Goal: Task Accomplishment & Management: Manage account settings

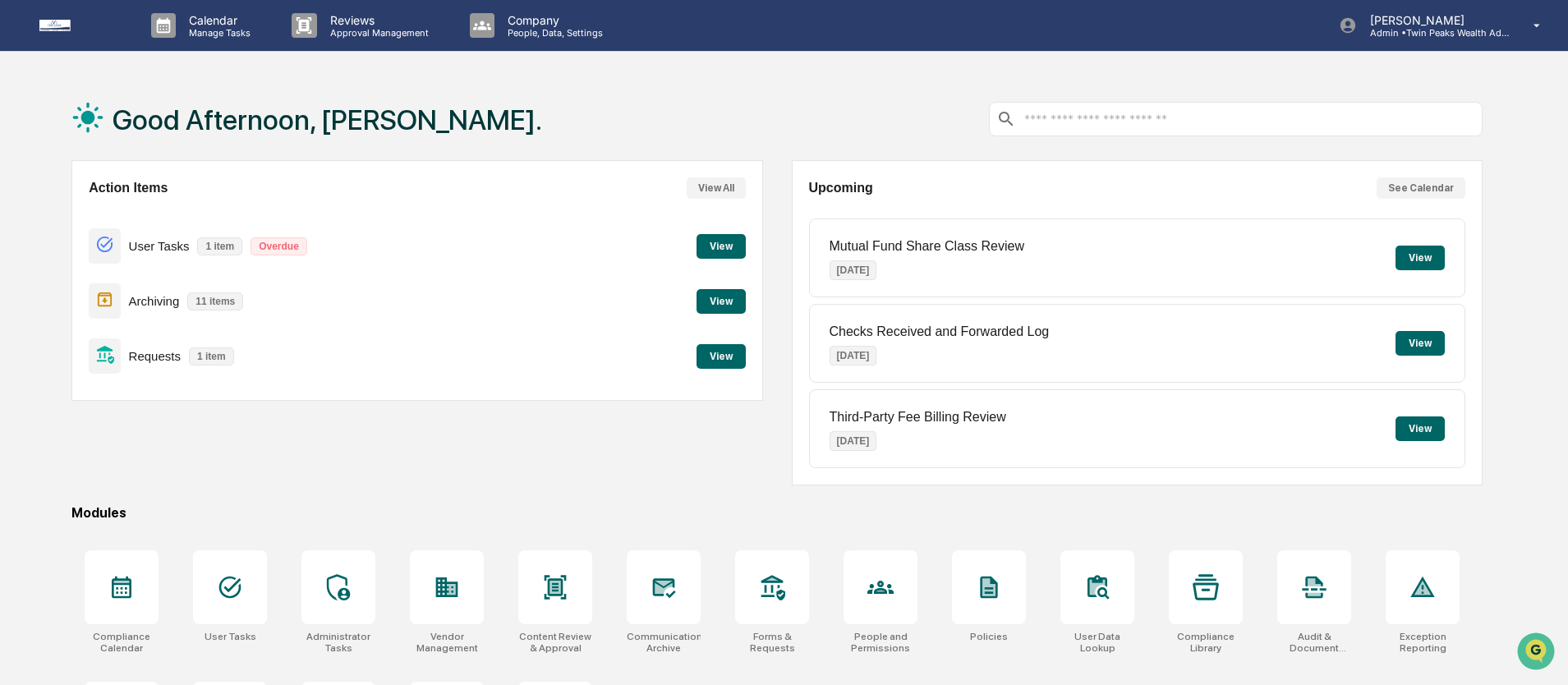
click at [758, 104] on div "Good Afternoon, [PERSON_NAME]." at bounding box center [777, 119] width 1411 height 82
click at [773, 114] on div "Good Afternoon, [PERSON_NAME]." at bounding box center [777, 119] width 1411 height 82
click at [747, 105] on div "Good Afternoon, [PERSON_NAME]." at bounding box center [777, 119] width 1411 height 82
click at [743, 105] on div "Good Afternoon, [PERSON_NAME]." at bounding box center [777, 119] width 1411 height 82
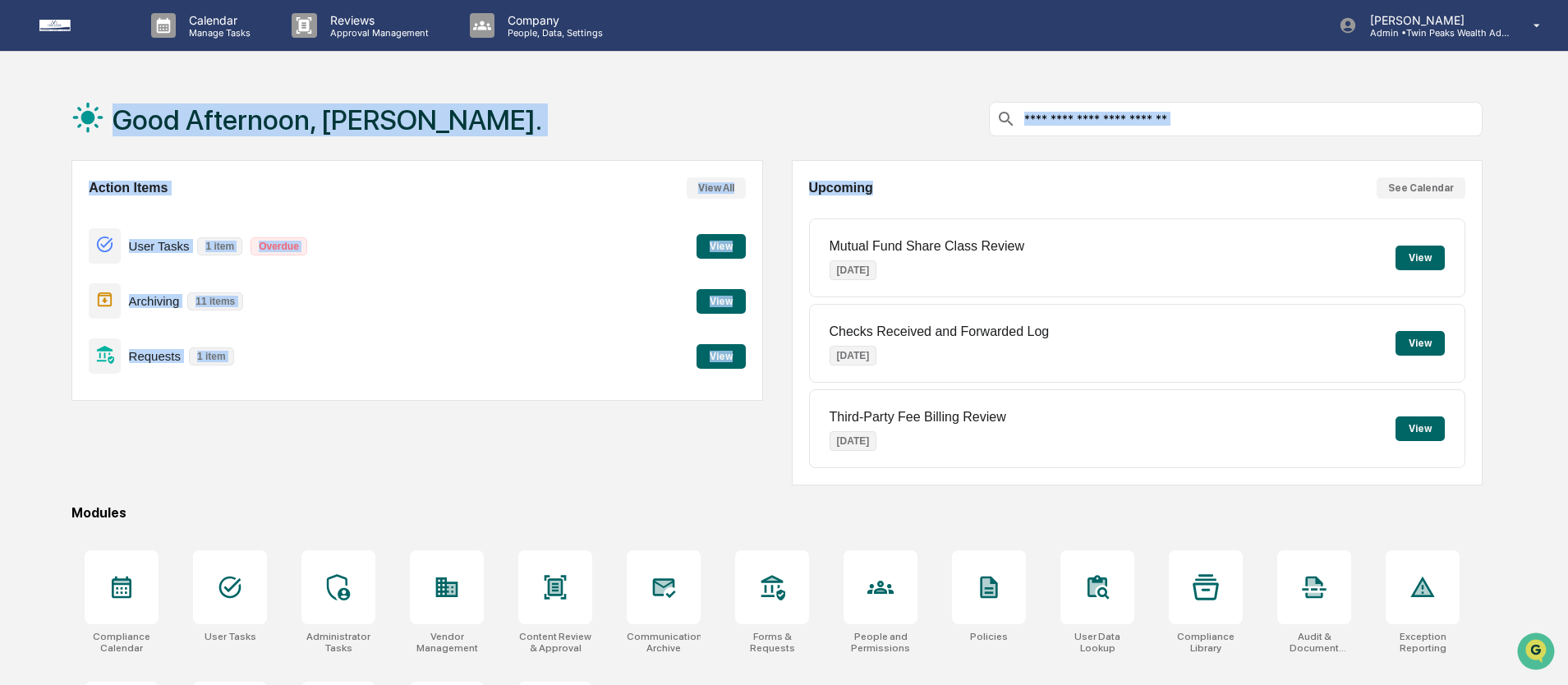
drag, startPoint x: 874, startPoint y: 185, endPoint x: 44, endPoint y: 87, distance: 835.8
click at [45, 87] on div "Good Afternoon, [PERSON_NAME]. Action Items View All User Tasks 1 item Overdue …" at bounding box center [784, 437] width 1568 height 718
click at [685, 99] on div "Good Afternoon, [PERSON_NAME]." at bounding box center [777, 119] width 1411 height 82
drag, startPoint x: 890, startPoint y: 196, endPoint x: 49, endPoint y: 83, distance: 848.6
click at [49, 83] on div "Good Afternoon, [PERSON_NAME]. Action Items View All User Tasks 1 item Overdue …" at bounding box center [777, 437] width 1460 height 718
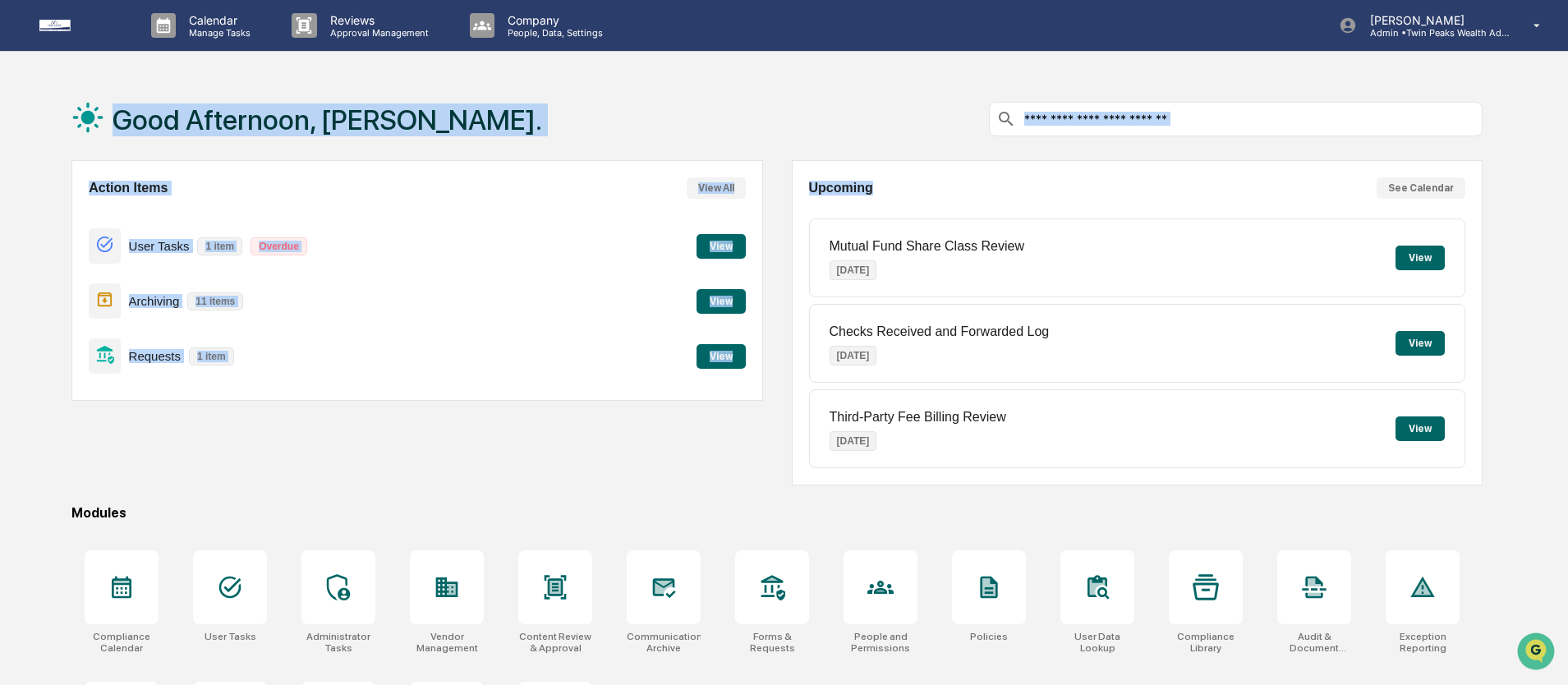
click at [503, 99] on div "Good Afternoon, [PERSON_NAME]." at bounding box center [777, 119] width 1411 height 82
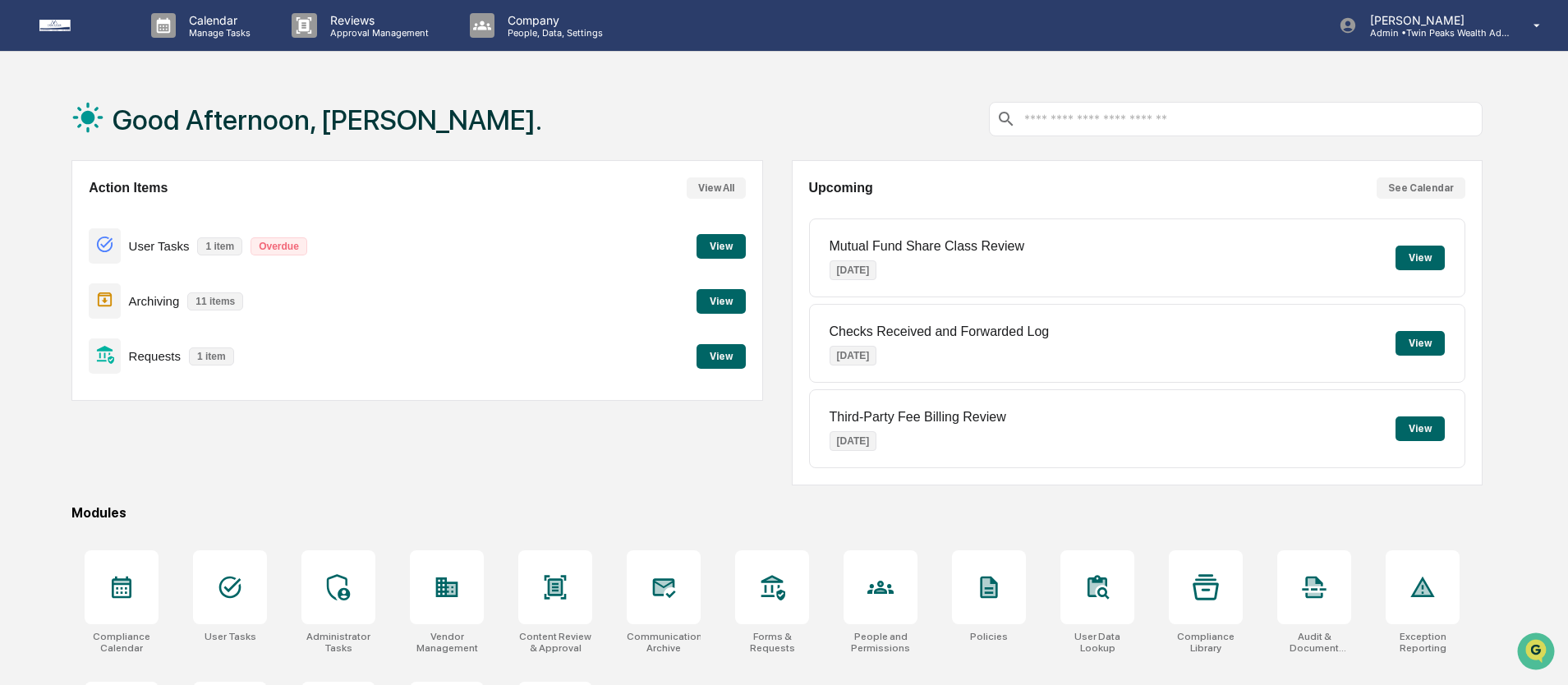
click at [503, 99] on div "Good Afternoon, [PERSON_NAME]." at bounding box center [777, 119] width 1411 height 82
click at [795, 114] on div "Good Afternoon, [PERSON_NAME]." at bounding box center [777, 119] width 1411 height 82
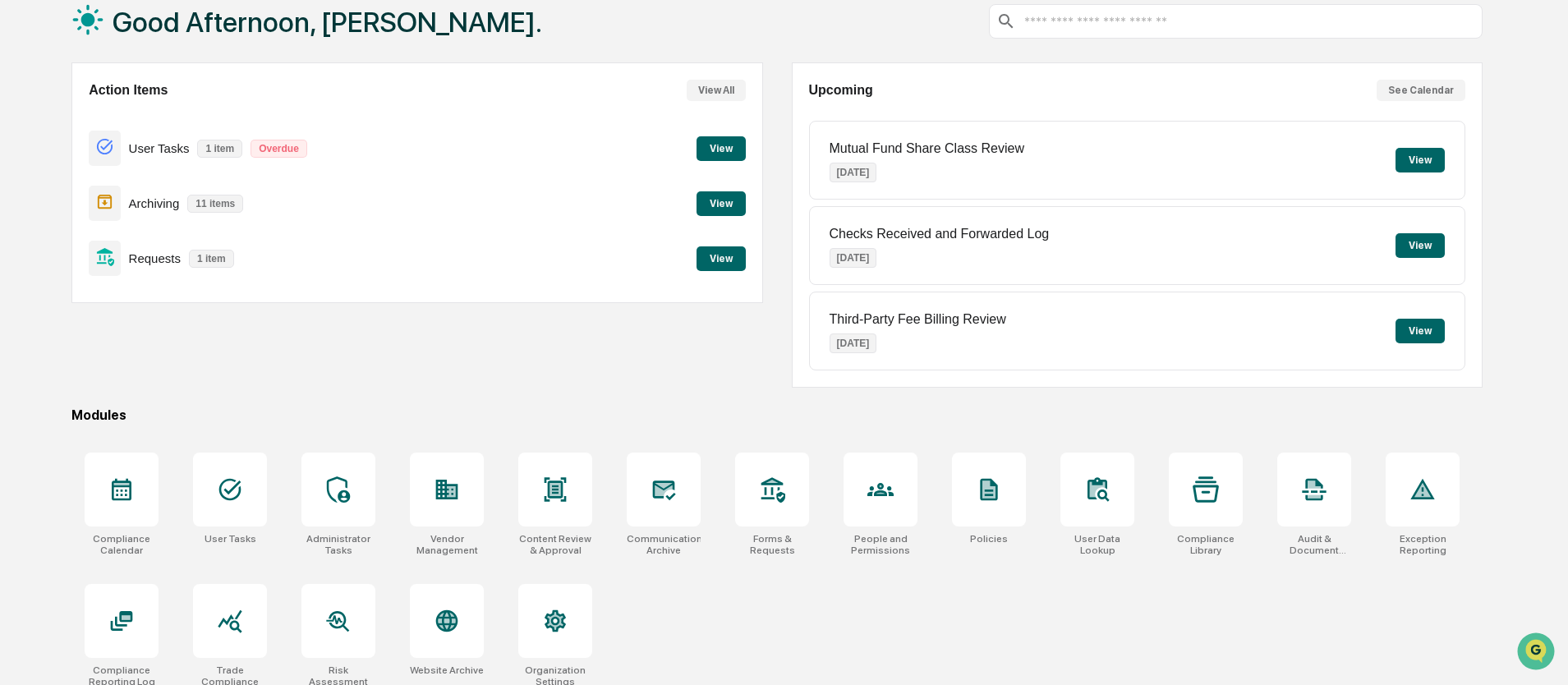
scroll to position [114, 0]
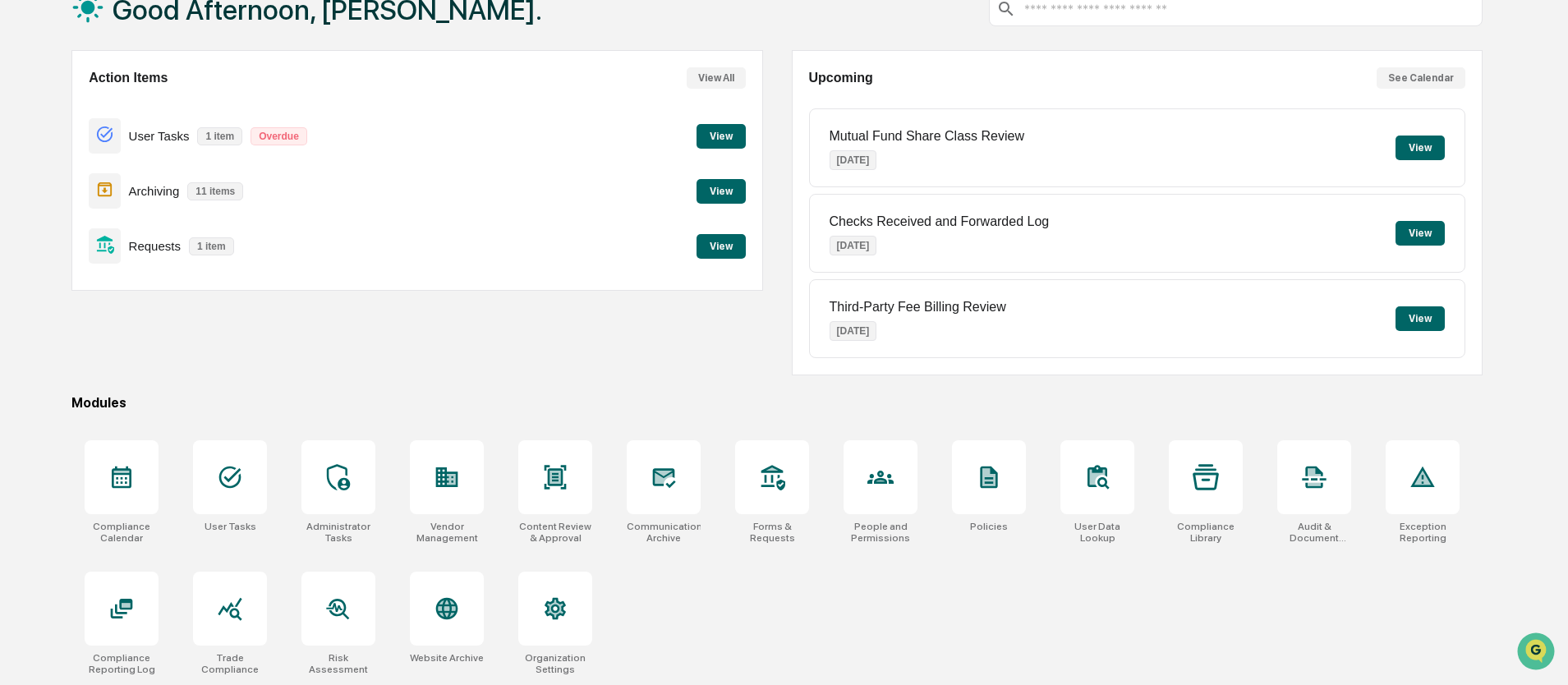
click at [772, 132] on div "Action Items View All User Tasks 1 item Overdue View Archiving 11 items View Re…" at bounding box center [777, 213] width 1411 height 325
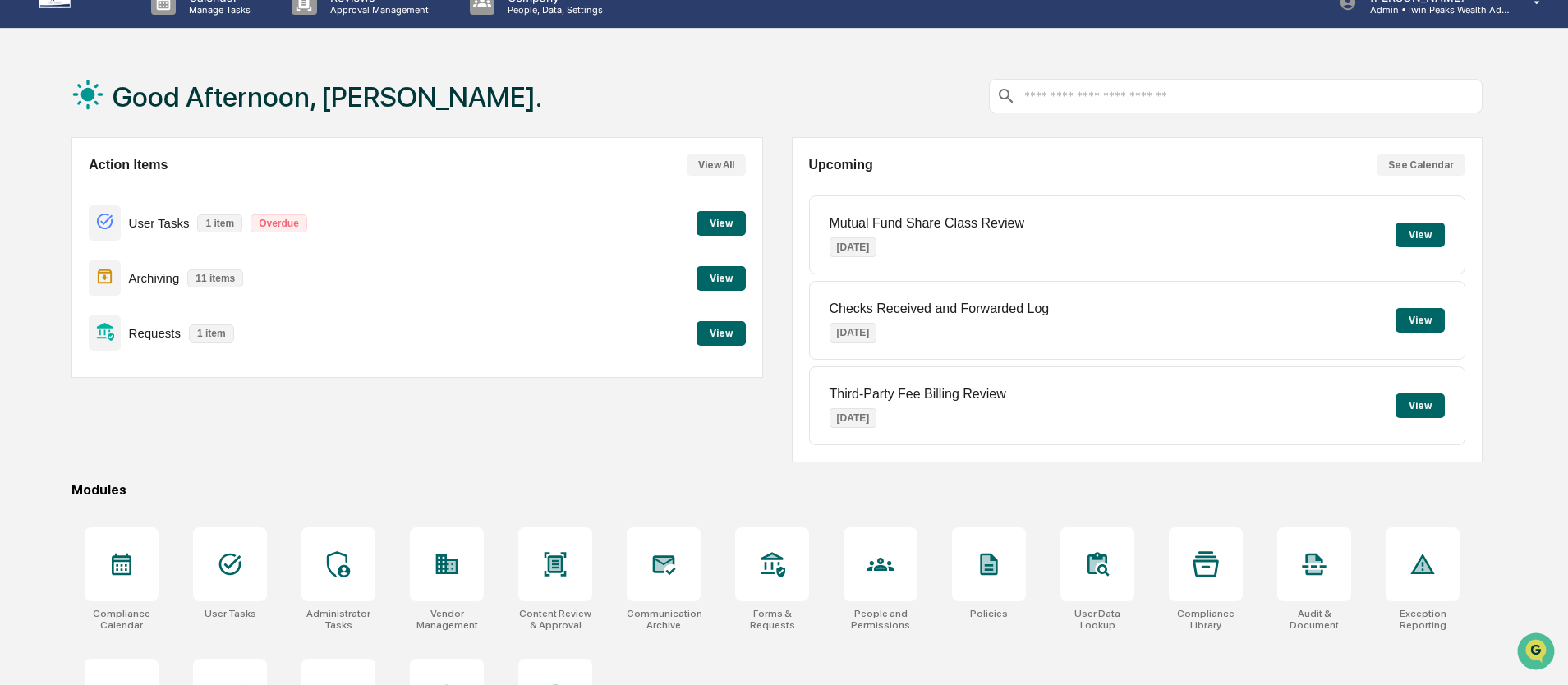
scroll to position [0, 0]
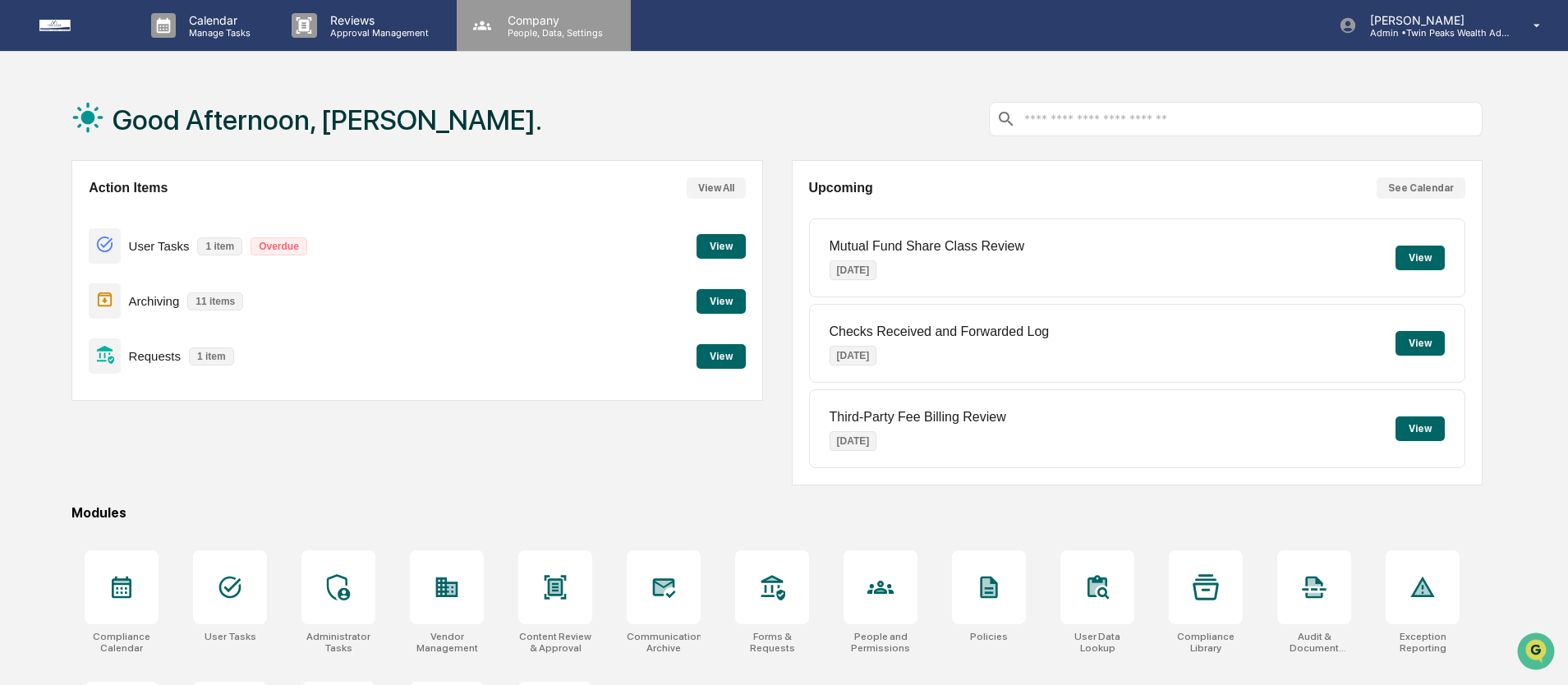
click at [559, 27] on p "People, Data, Settings" at bounding box center [552, 33] width 116 height 12
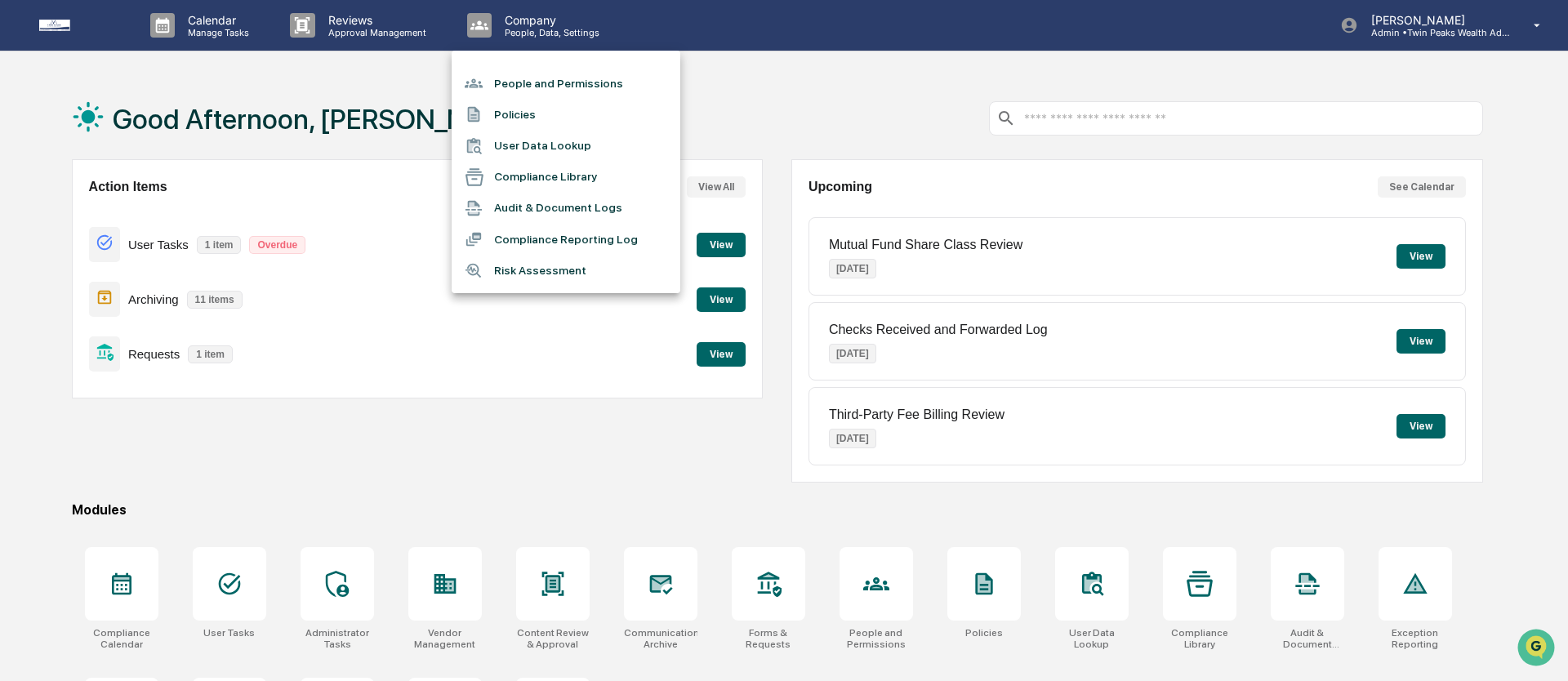
click at [812, 89] on div at bounding box center [784, 340] width 1568 height 681
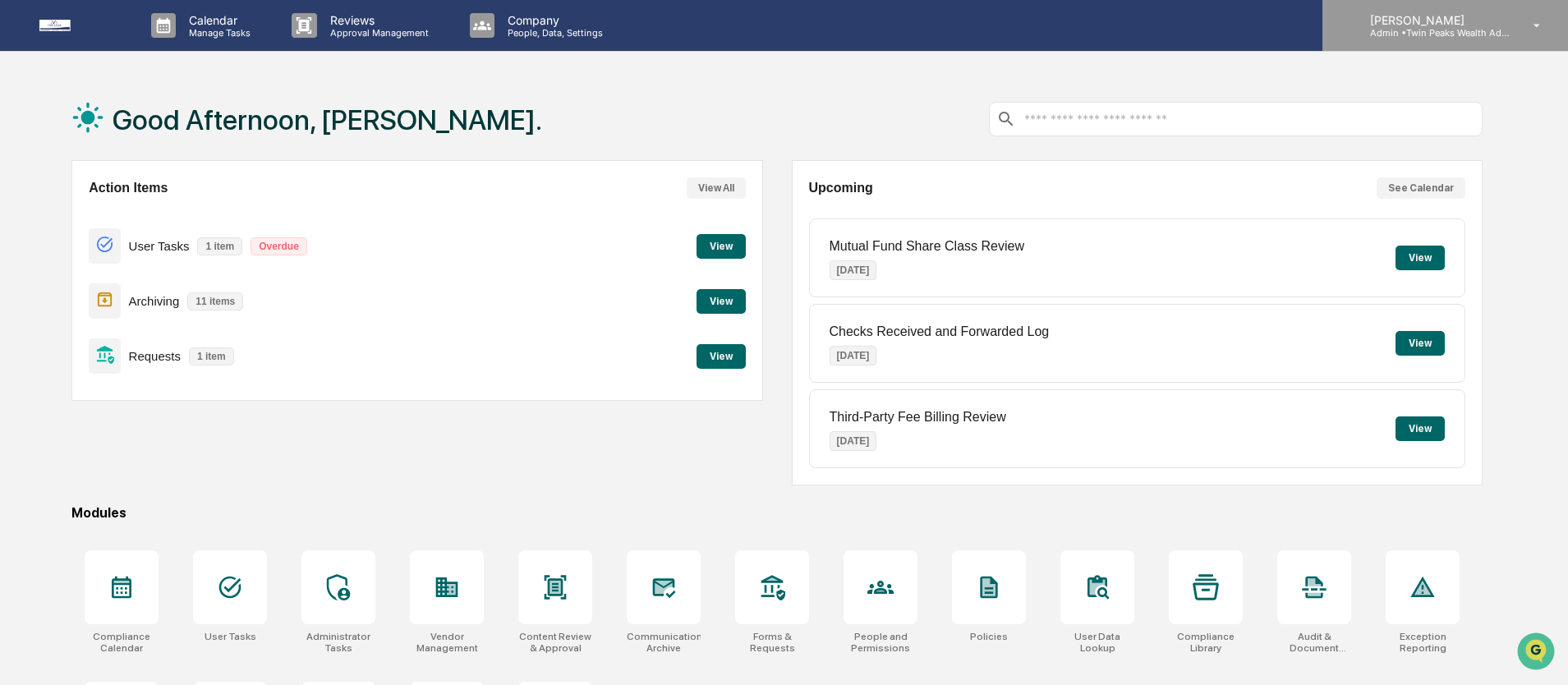
click at [1435, 23] on p "[PERSON_NAME]" at bounding box center [1433, 19] width 153 height 14
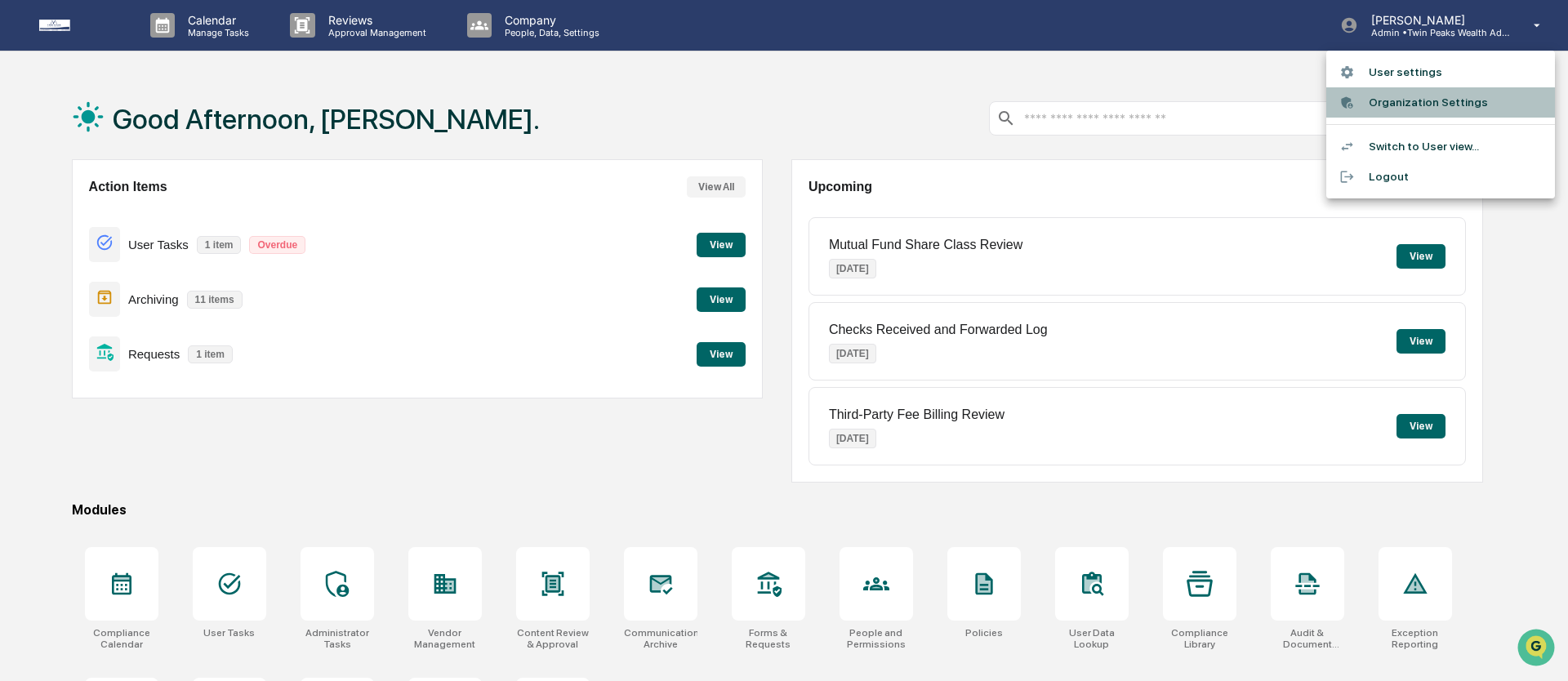
click at [1405, 108] on li "Organization Settings" at bounding box center [1440, 102] width 228 height 30
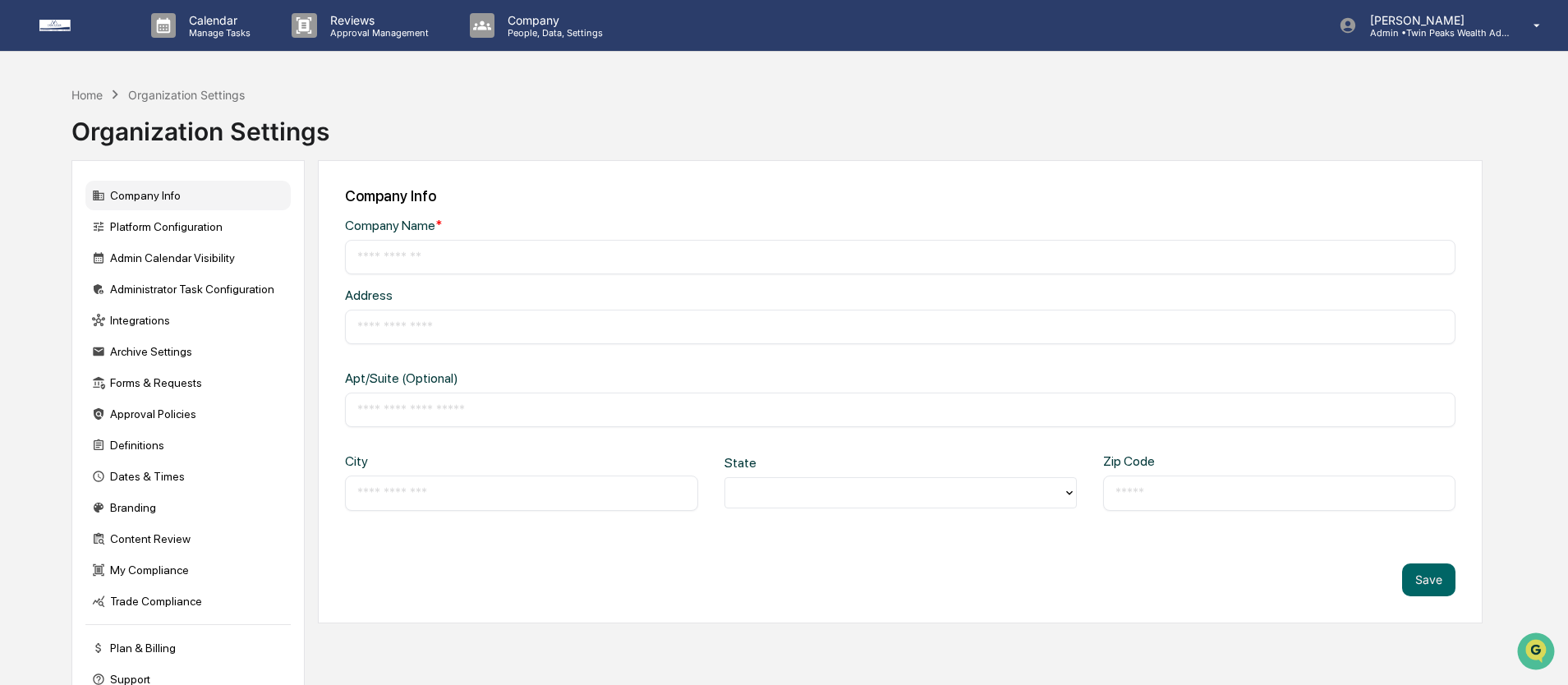
type input "**********"
type input "*******"
type input "**********"
type input "*****"
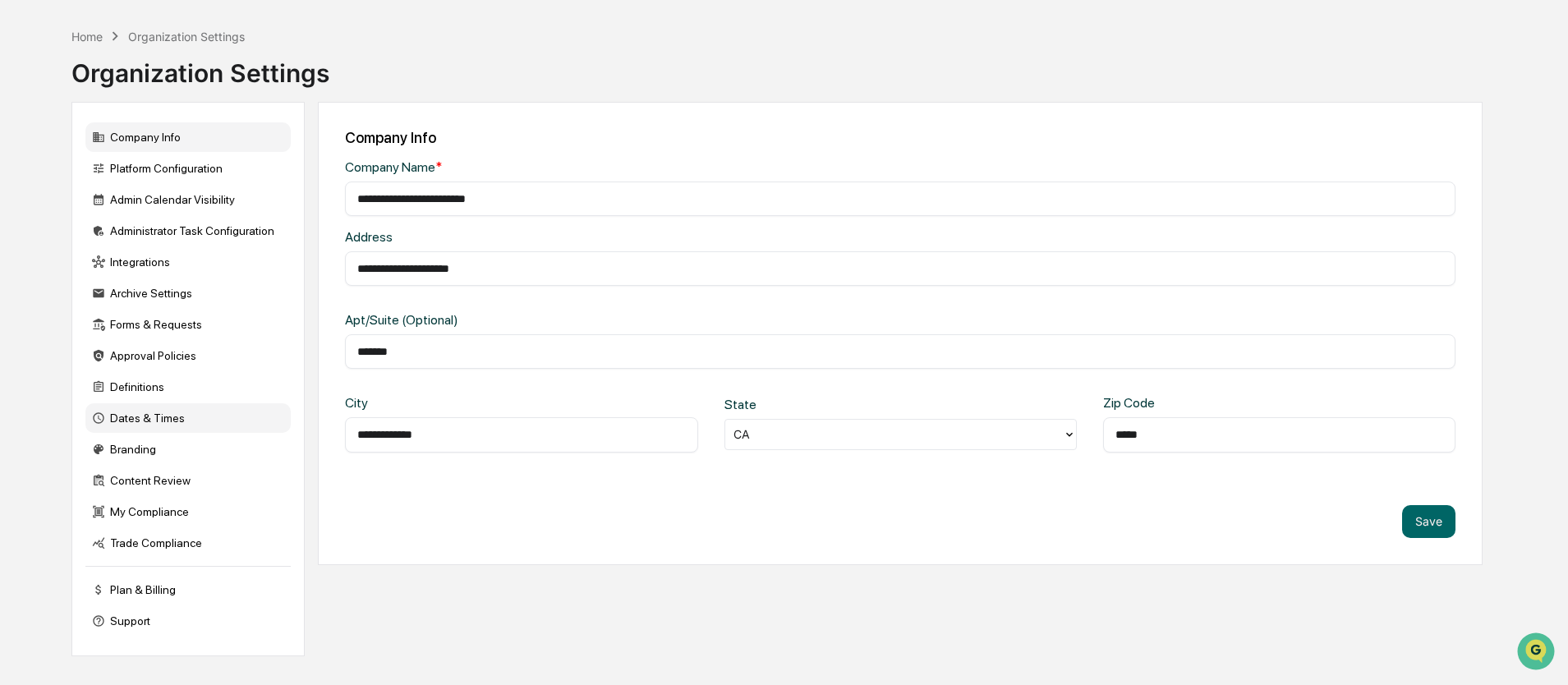
scroll to position [78, 0]
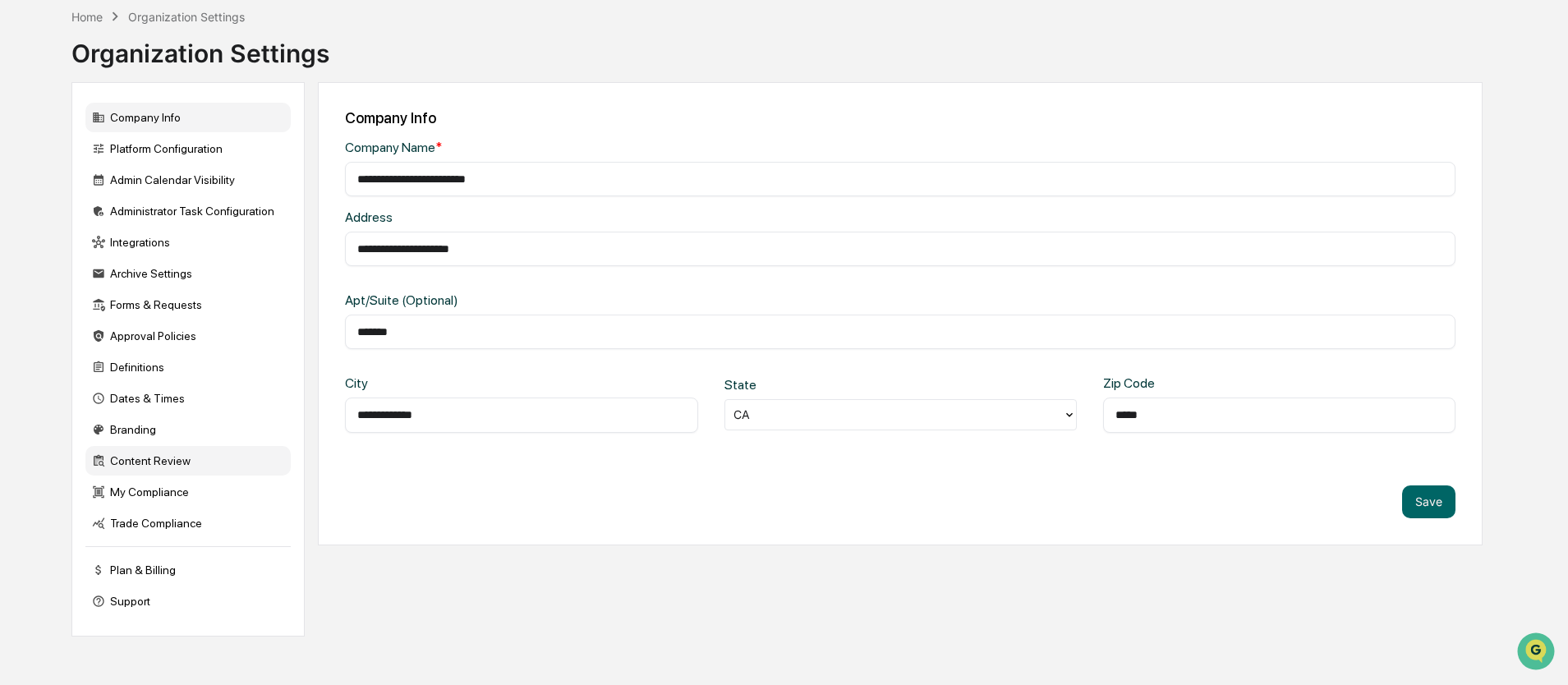
click at [167, 470] on div "Content Review" at bounding box center [188, 461] width 205 height 30
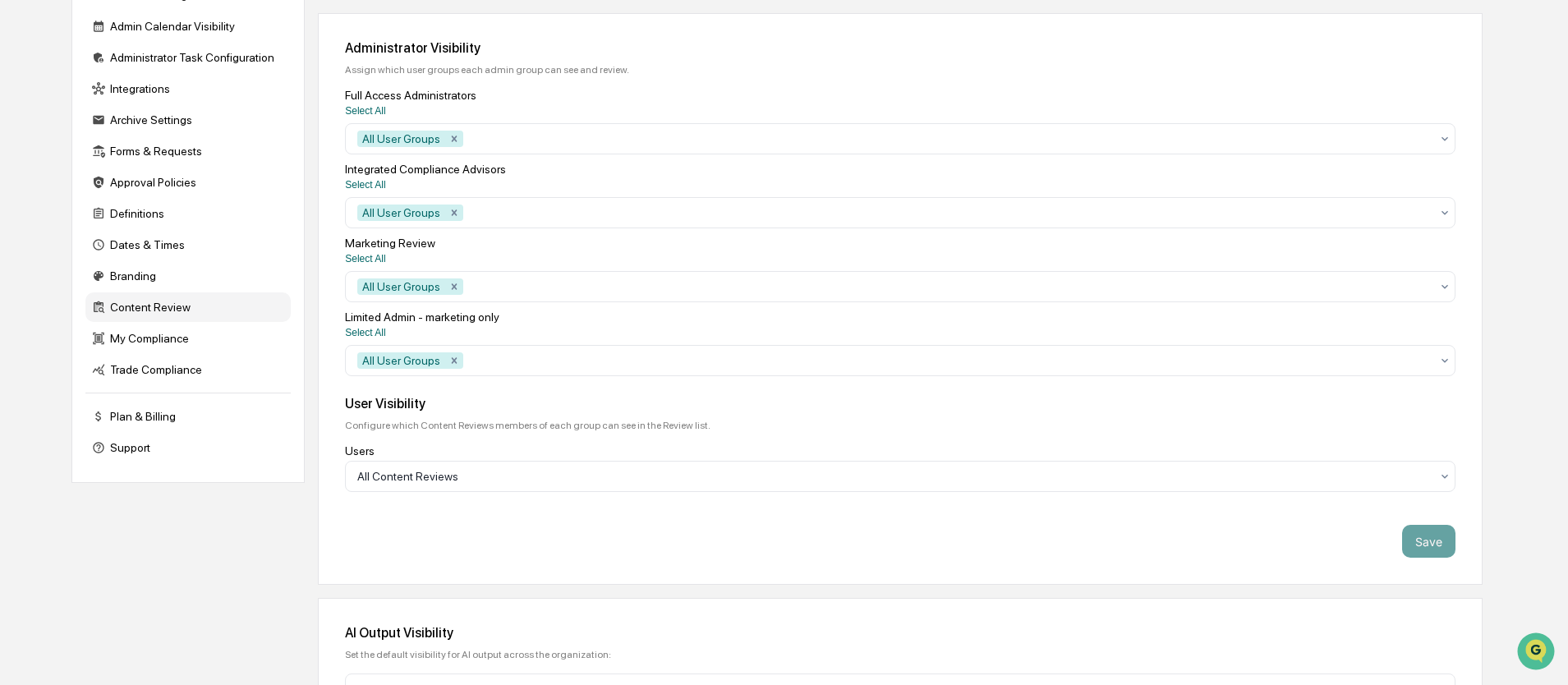
scroll to position [36, 0]
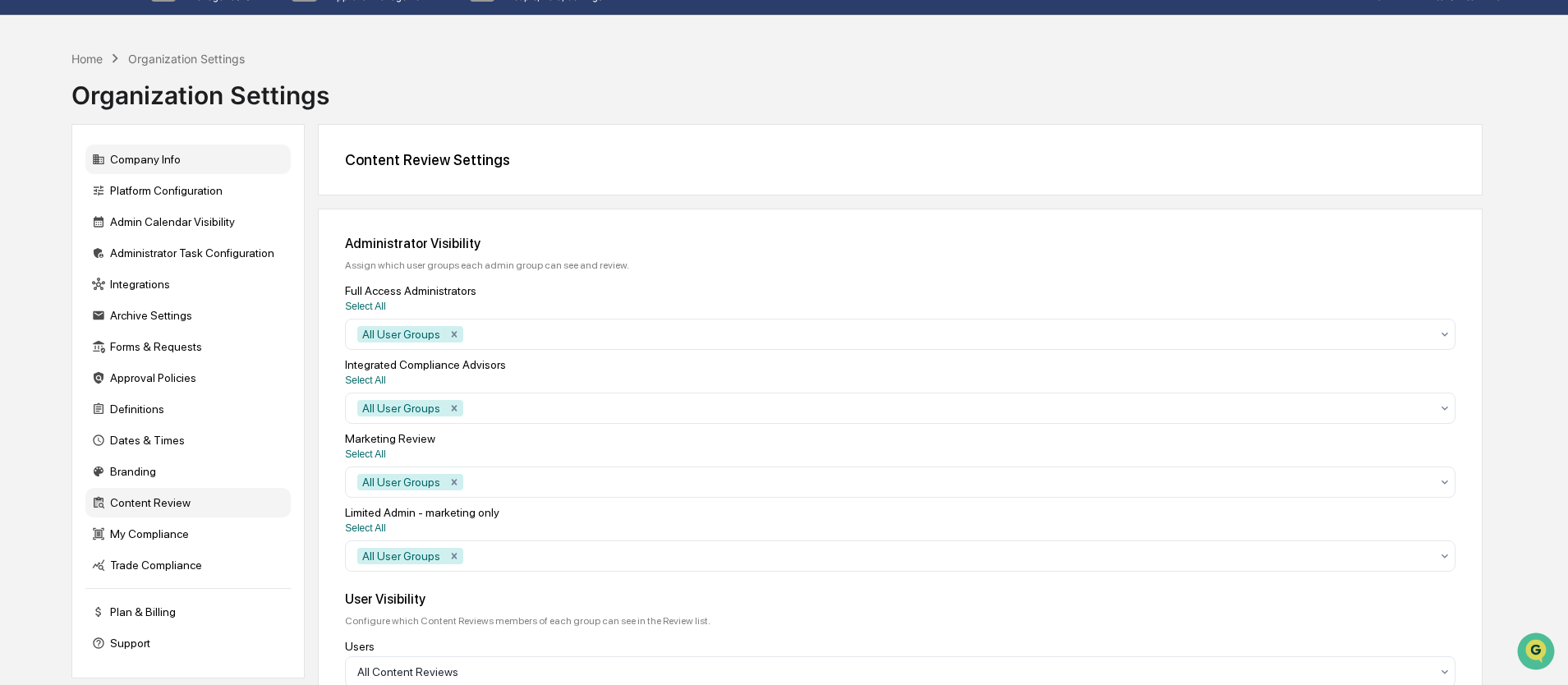
click at [160, 167] on div "Company Info" at bounding box center [188, 159] width 205 height 30
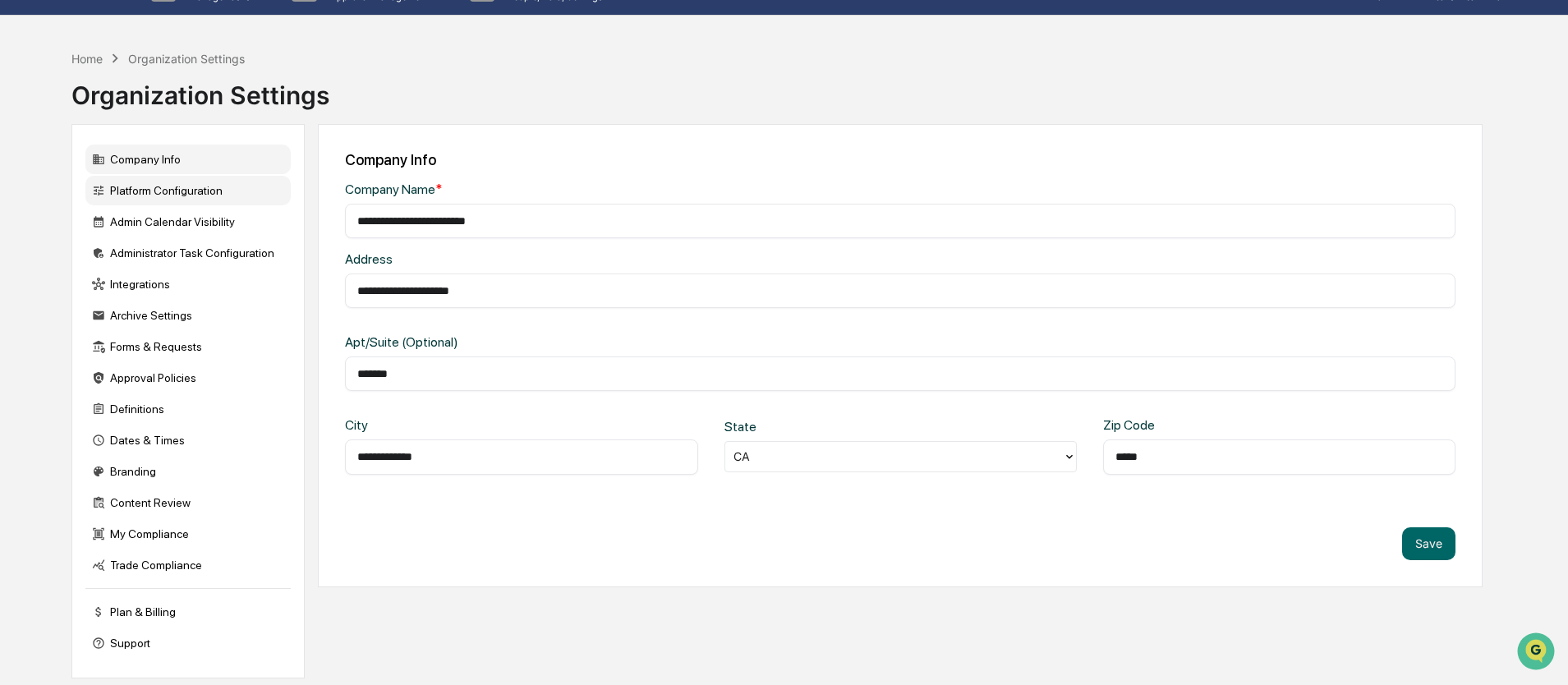
click at [133, 194] on div "Platform Configuration" at bounding box center [188, 191] width 205 height 30
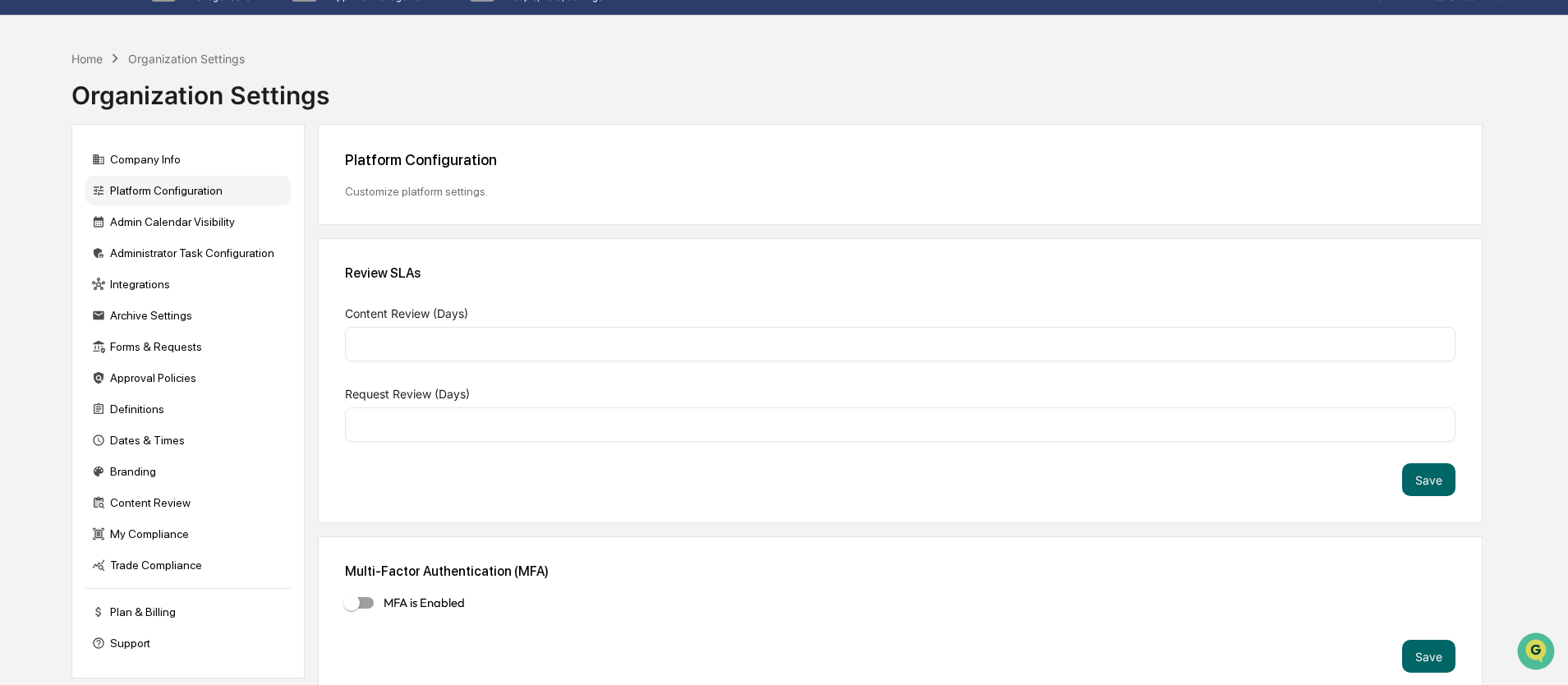
type input "*"
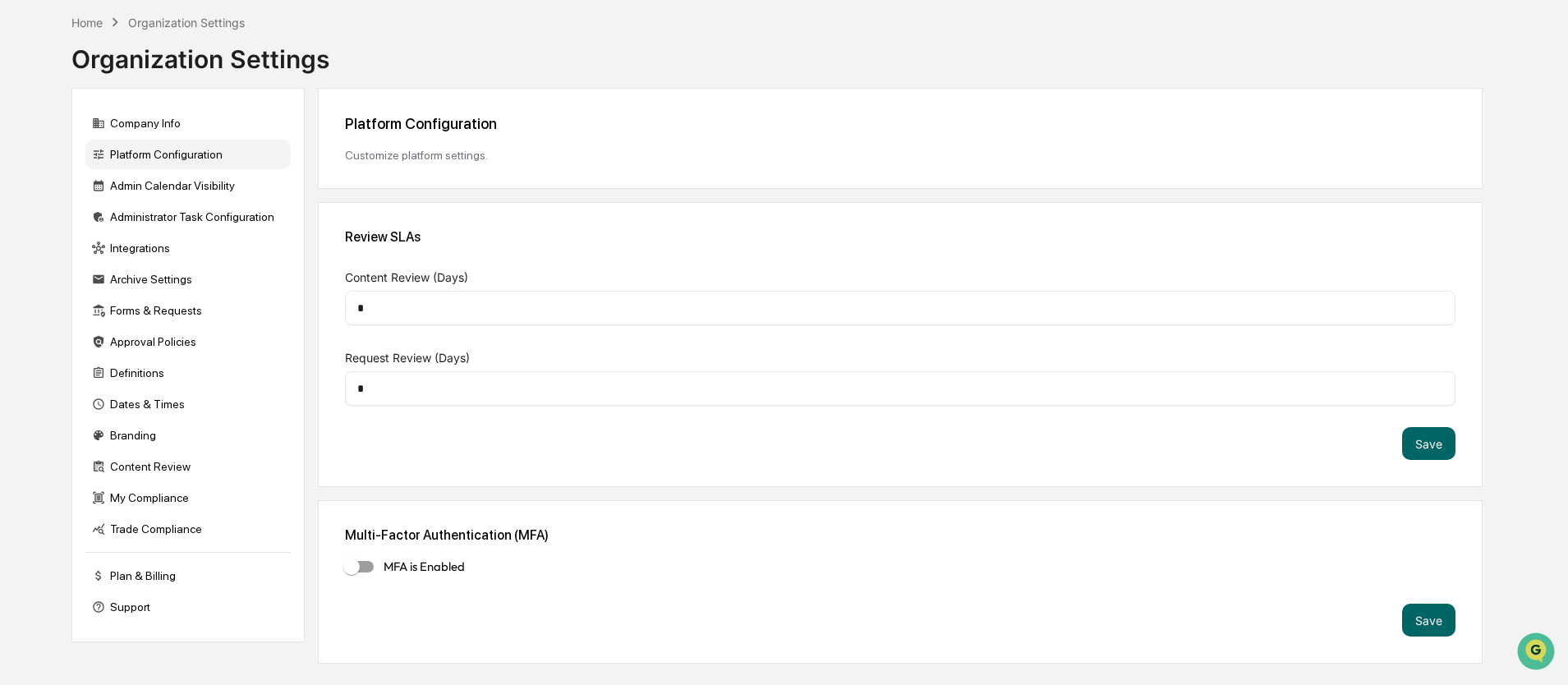
scroll to position [78, 0]
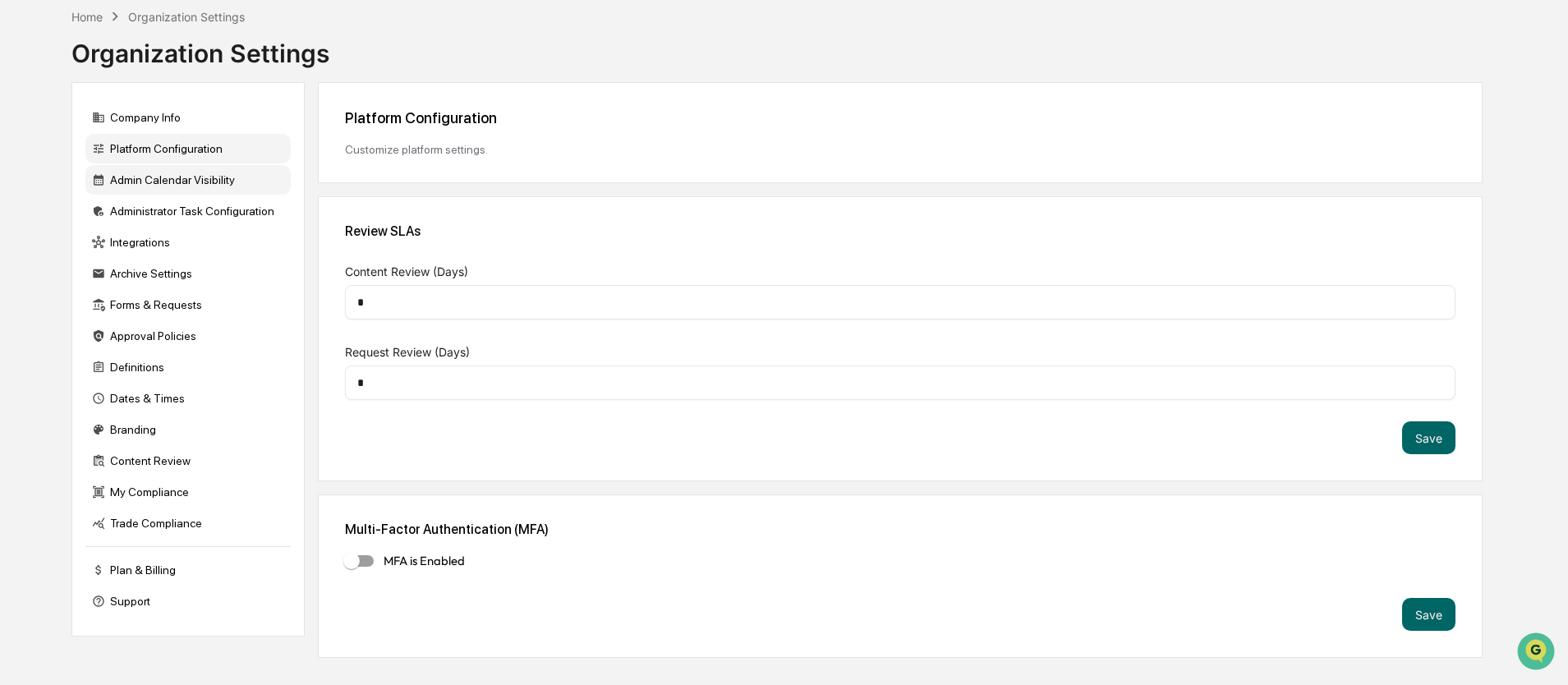
click at [176, 188] on div "Admin Calendar Visibility" at bounding box center [188, 180] width 205 height 30
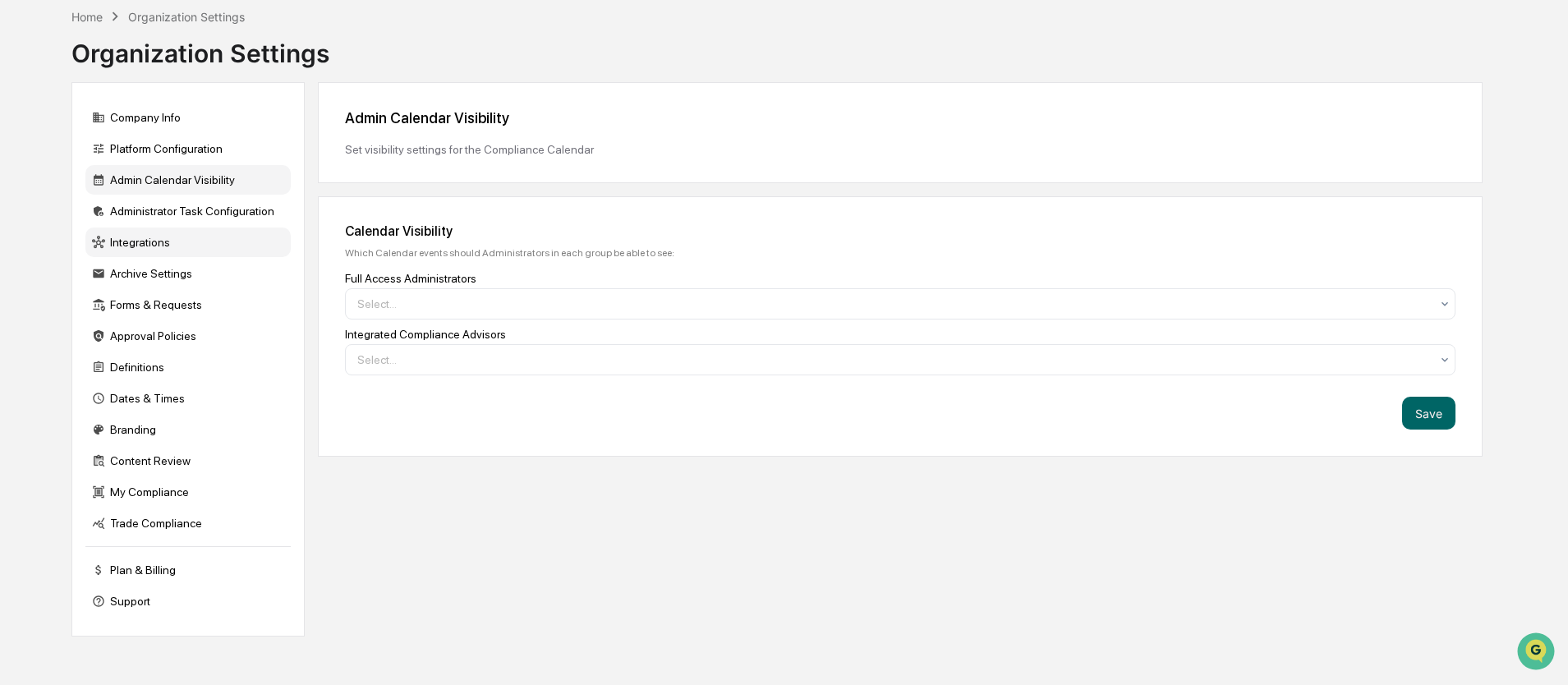
click at [165, 231] on div "Integrations" at bounding box center [188, 243] width 205 height 30
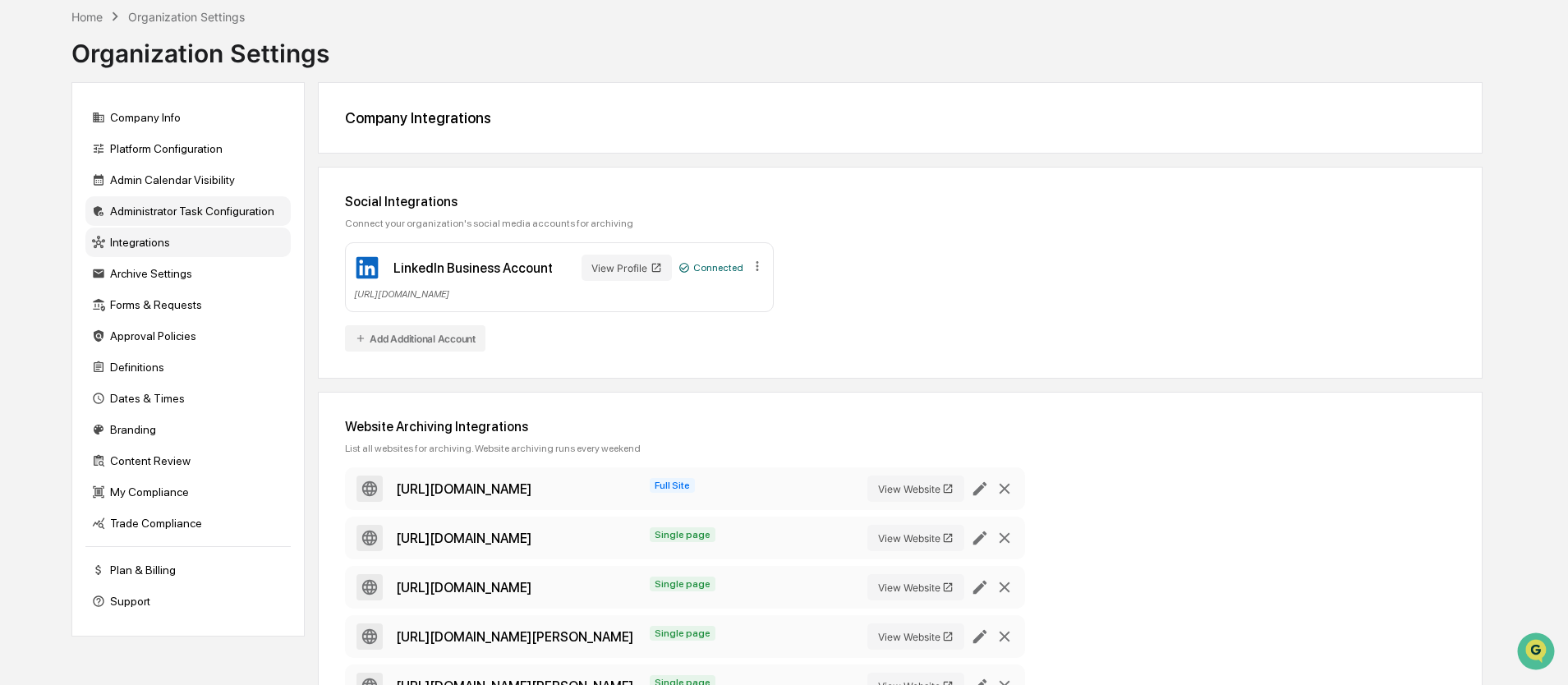
click at [150, 211] on div "Administrator Task Configuration" at bounding box center [188, 211] width 205 height 30
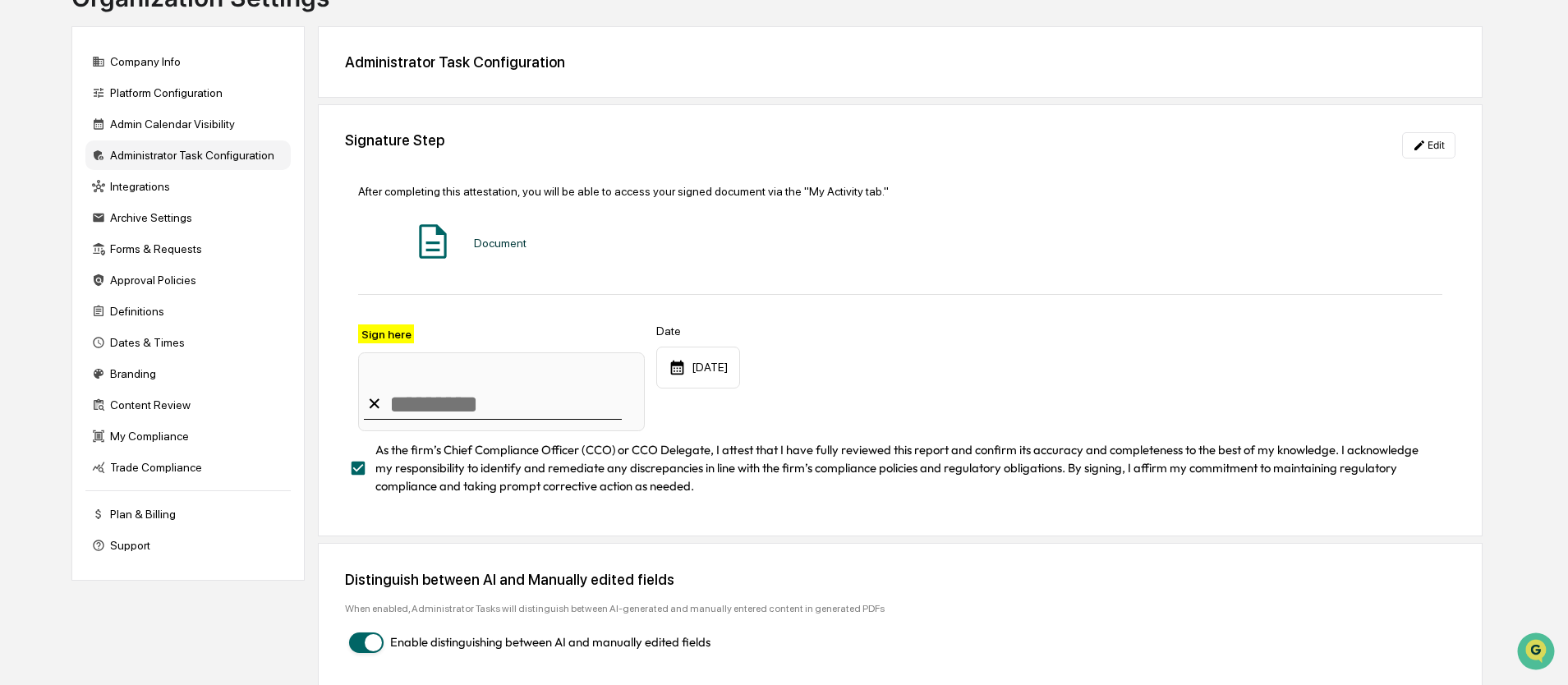
scroll to position [143, 0]
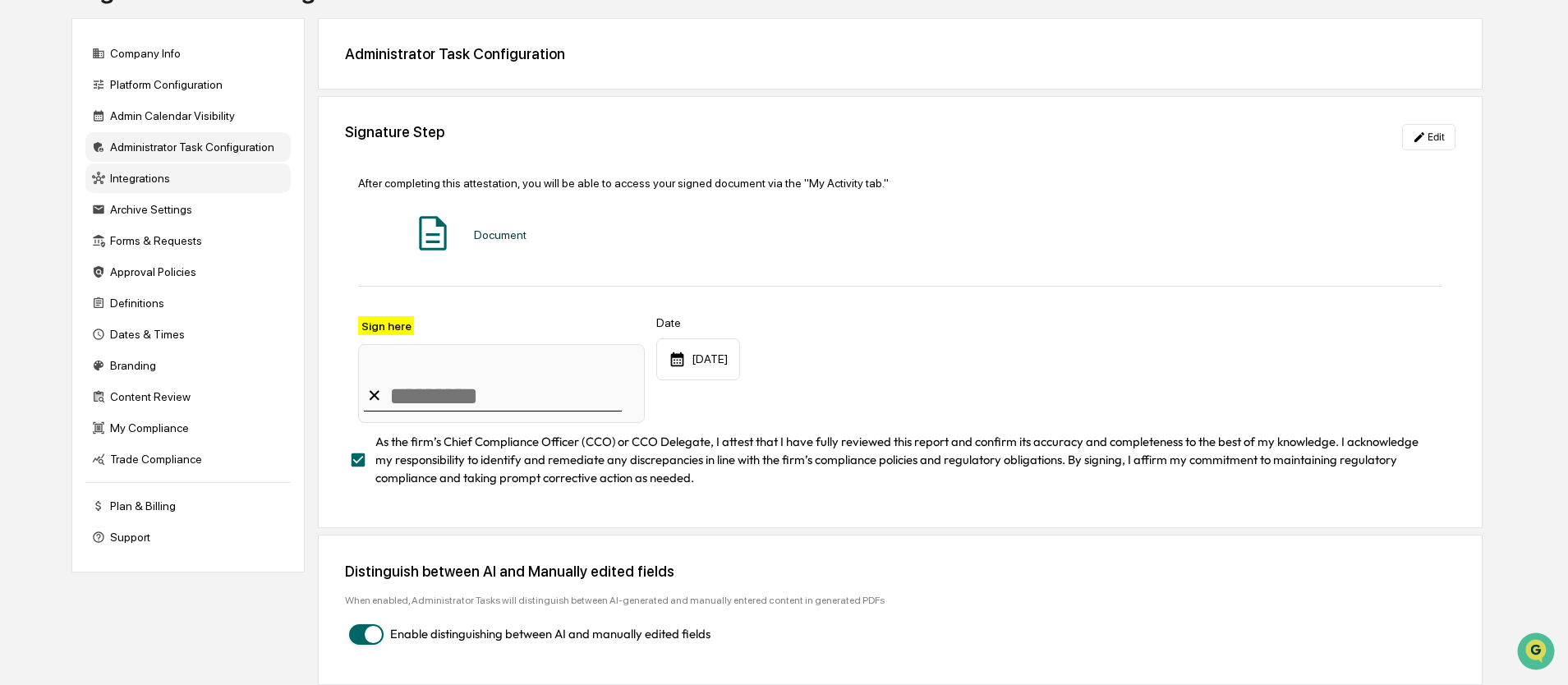
click at [144, 177] on div "Integrations" at bounding box center [188, 178] width 205 height 30
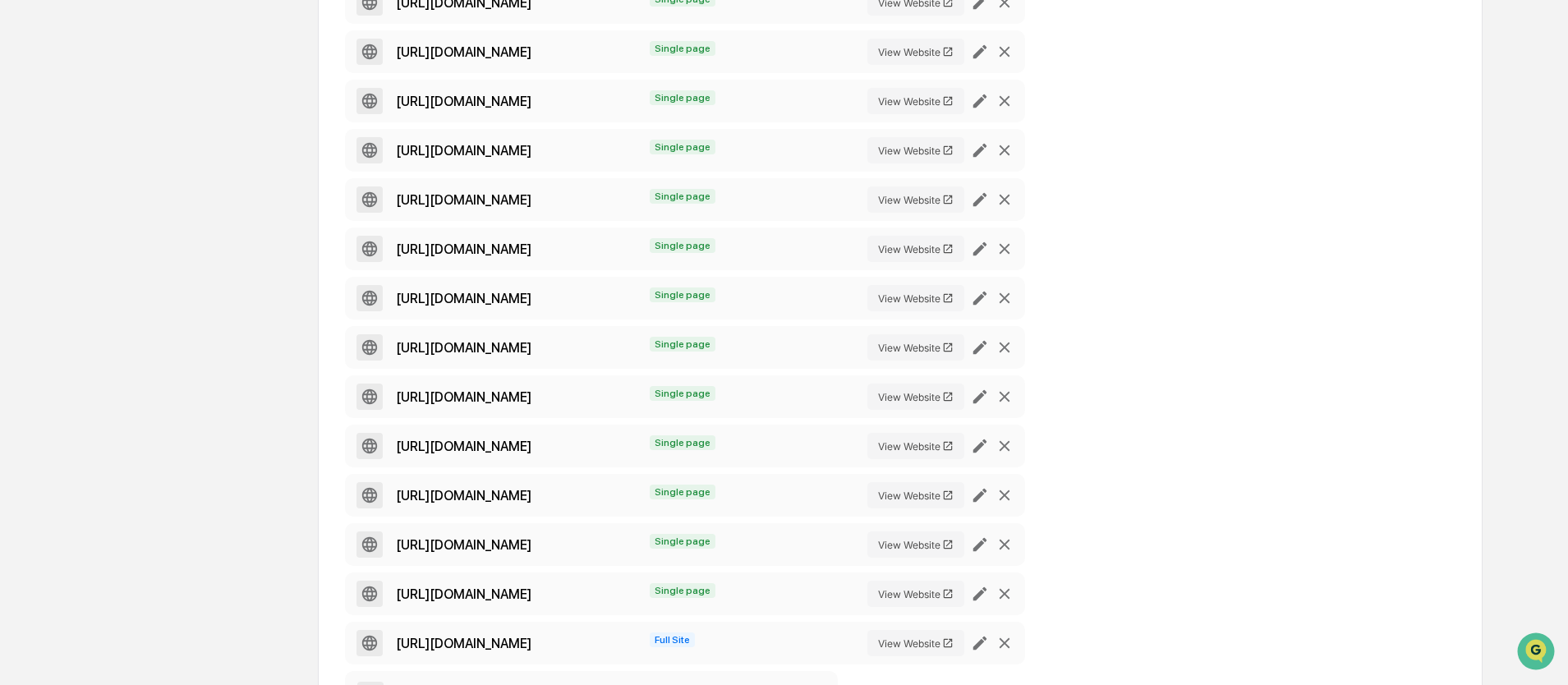
scroll to position [1820, 0]
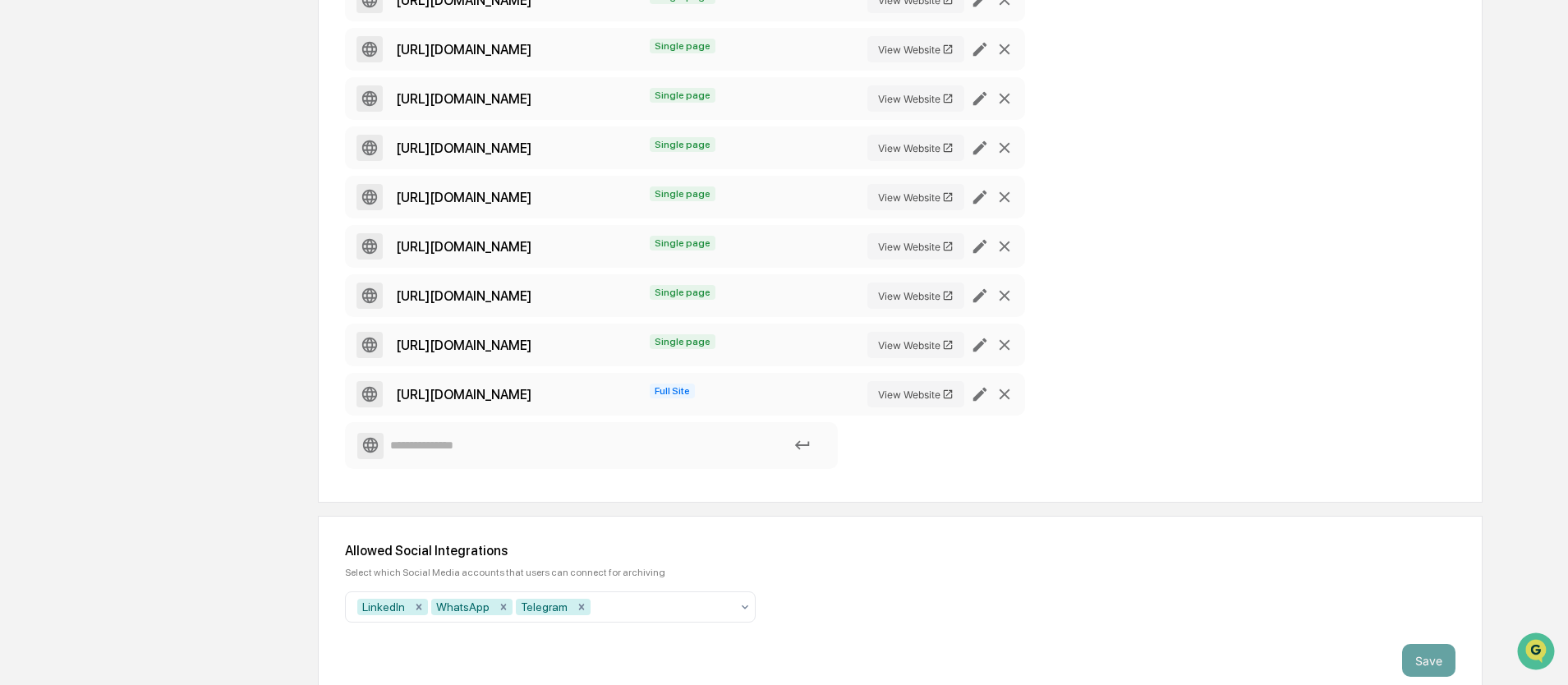
scroll to position [0, 0]
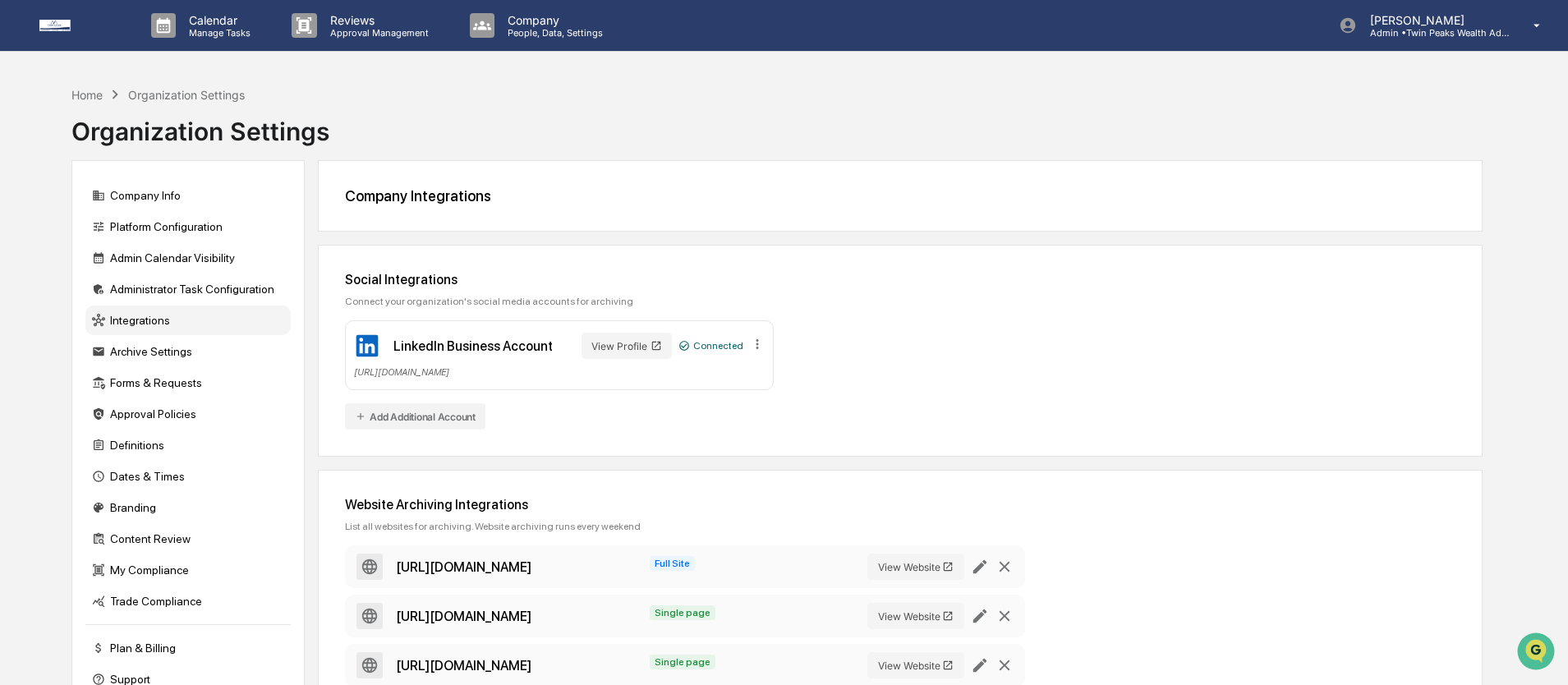
click at [450, 92] on div "Home Organization Settings Organization Settings" at bounding box center [777, 119] width 1411 height 82
